Goal: Register for event/course

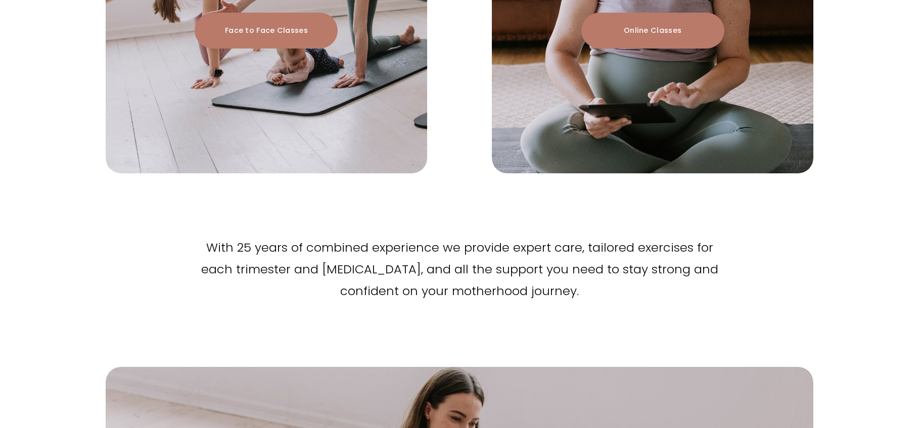
scroll to position [1163, 0]
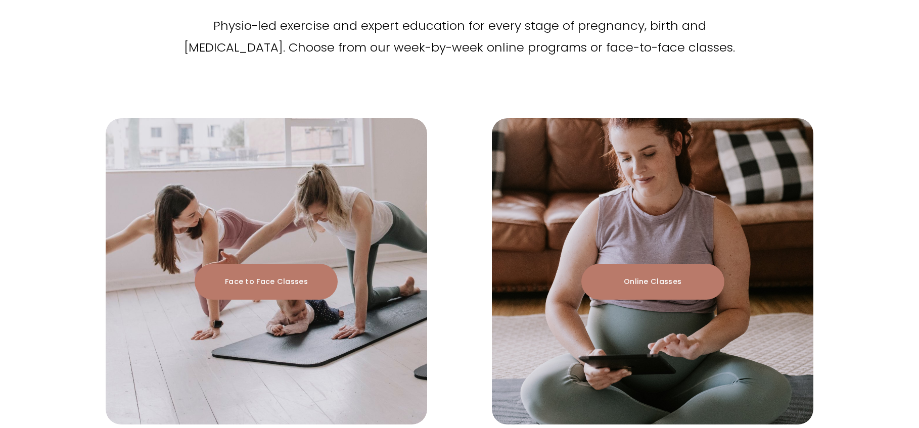
click at [296, 264] on link "Face to Face Classes" at bounding box center [266, 282] width 143 height 36
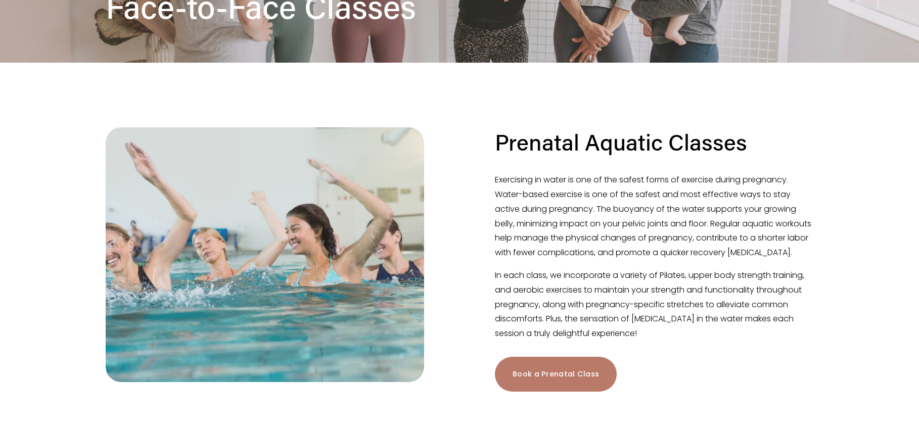
scroll to position [198, 0]
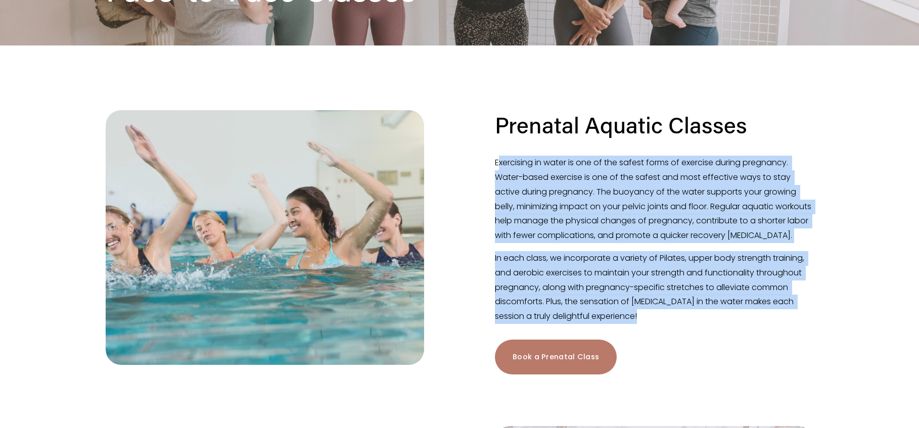
drag, startPoint x: 498, startPoint y: 165, endPoint x: 673, endPoint y: 334, distance: 242.8
click at [673, 324] on div "Exercising in water is one of the safest forms of exercise during pregnancy. Wa…" at bounding box center [654, 240] width 319 height 168
click at [673, 324] on p "In each class, we incorporate a variety of Pilates, upper body strength trainin…" at bounding box center [654, 287] width 319 height 73
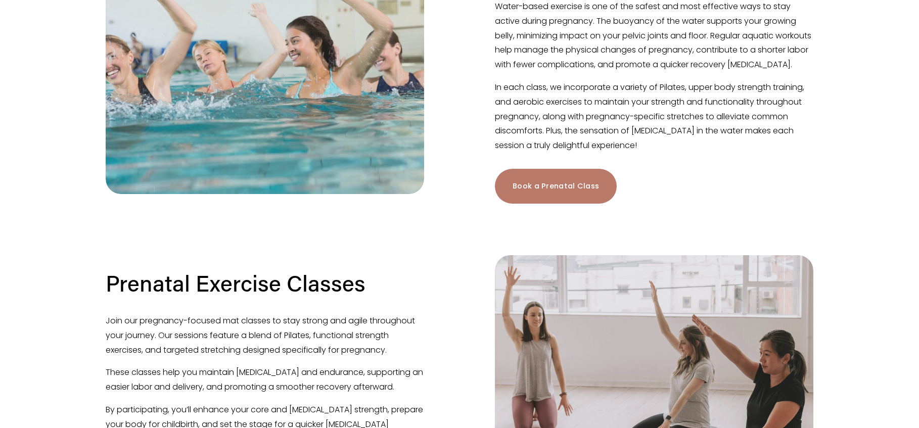
scroll to position [200, 0]
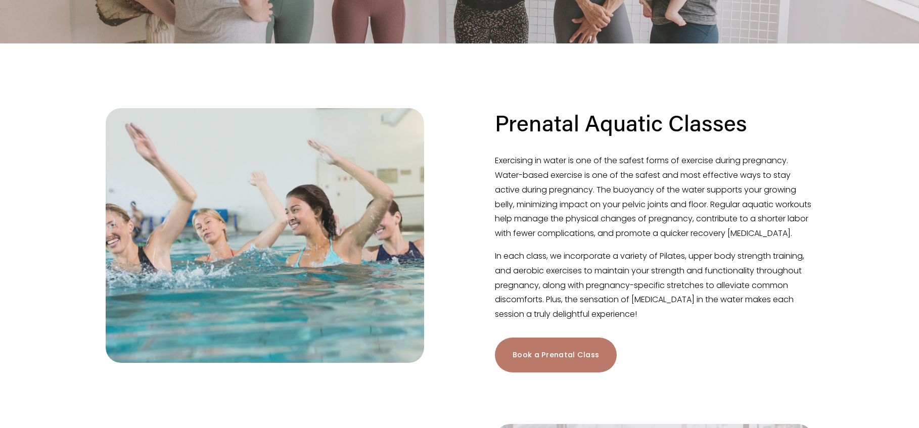
click at [568, 368] on link "Book a Prenatal Class" at bounding box center [556, 355] width 122 height 35
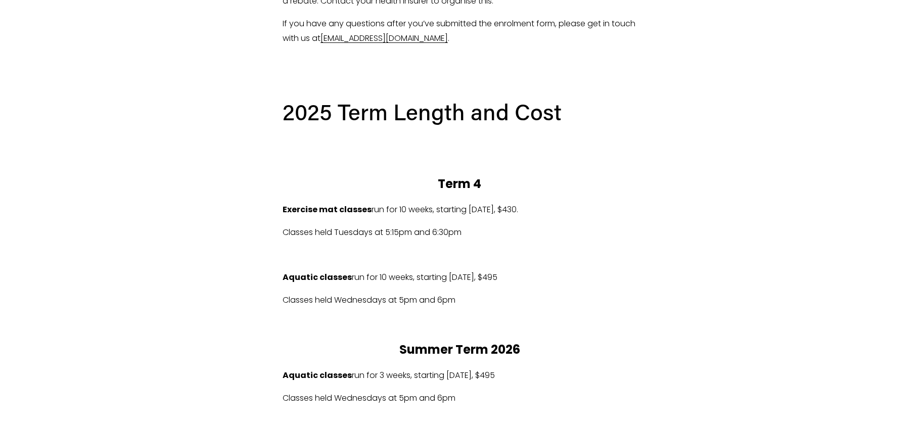
scroll to position [480, 0]
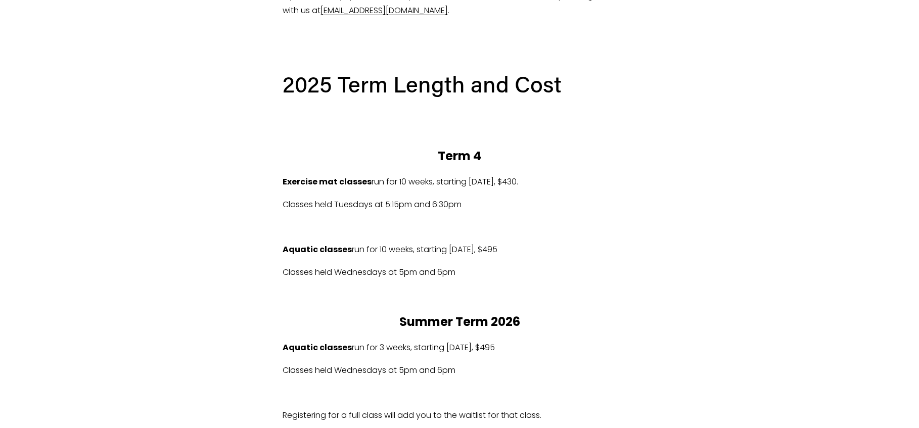
drag, startPoint x: 583, startPoint y: 252, endPoint x: 295, endPoint y: 241, distance: 288.5
click at [295, 241] on div "2025 Term Length and Cost Term 4 Exercise mat classes run for 10 weeks, startin…" at bounding box center [460, 257] width 354 height 377
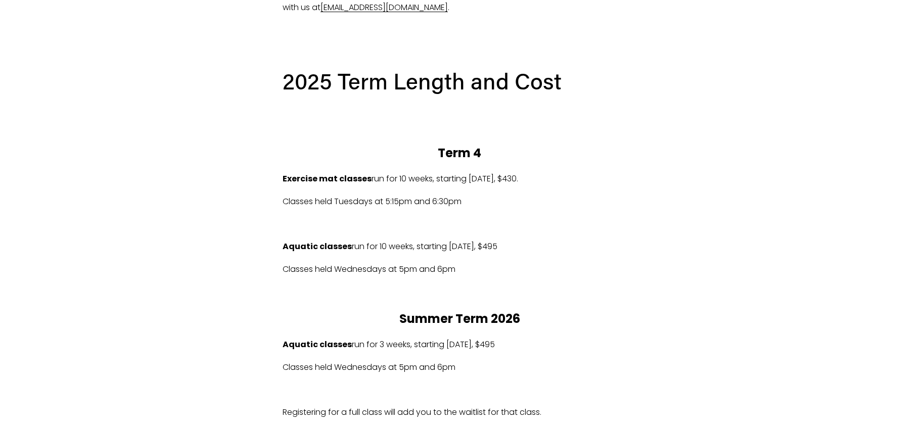
scroll to position [494, 0]
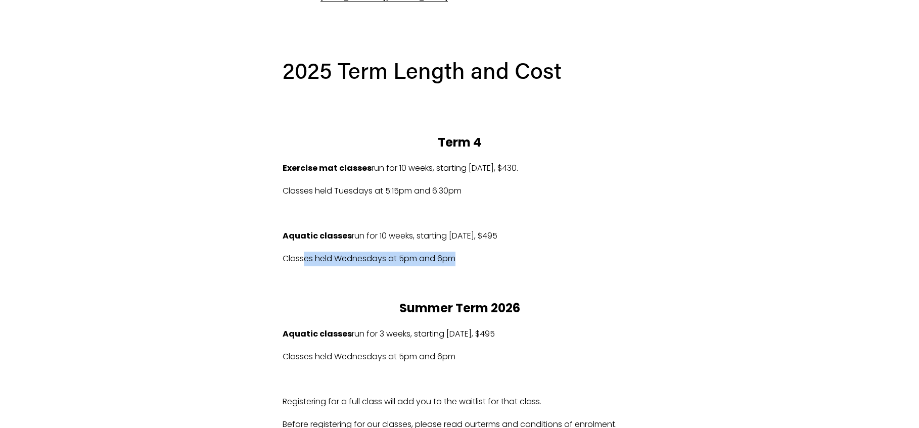
drag, startPoint x: 303, startPoint y: 259, endPoint x: 456, endPoint y: 261, distance: 152.7
click at [456, 261] on p "Classes held Wednesdays at 5pm and 6pm" at bounding box center [460, 259] width 354 height 15
click at [452, 262] on p "Classes held Wednesdays at 5pm and 6pm" at bounding box center [460, 259] width 354 height 15
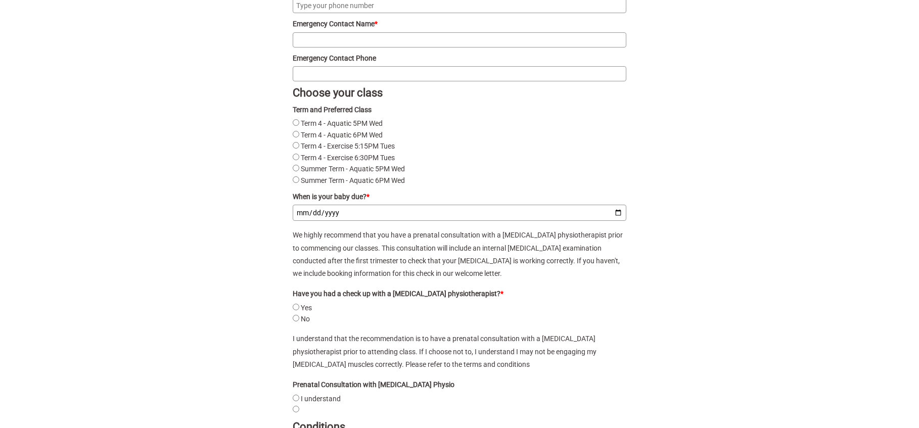
scroll to position [1237, 0]
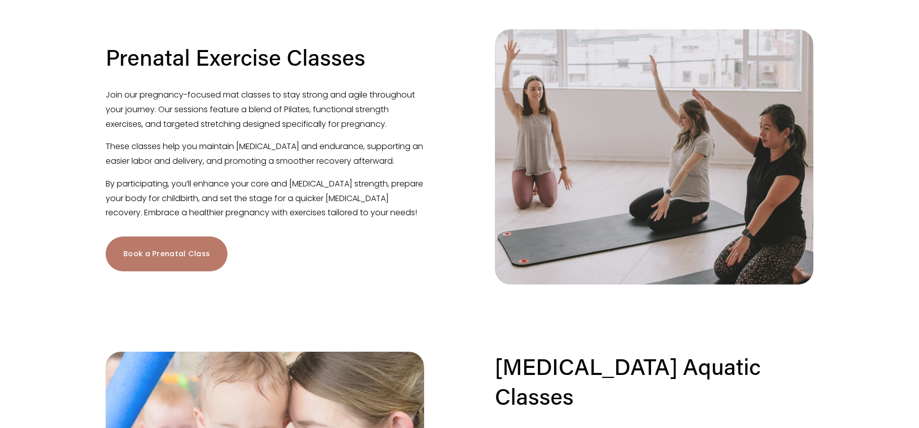
scroll to position [612, 0]
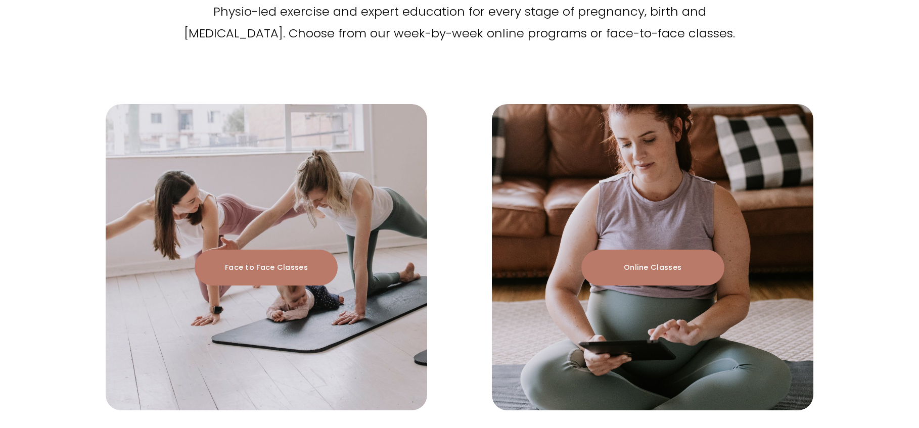
scroll to position [1163, 0]
